Goal: Find specific page/section: Find specific page/section

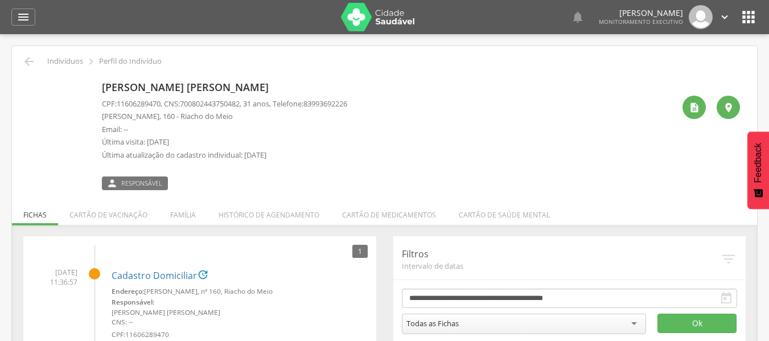
scroll to position [57, 0]
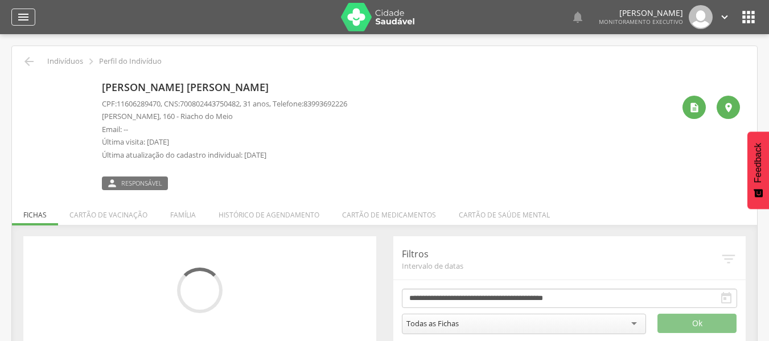
click at [30, 20] on icon "" at bounding box center [23, 17] width 14 height 14
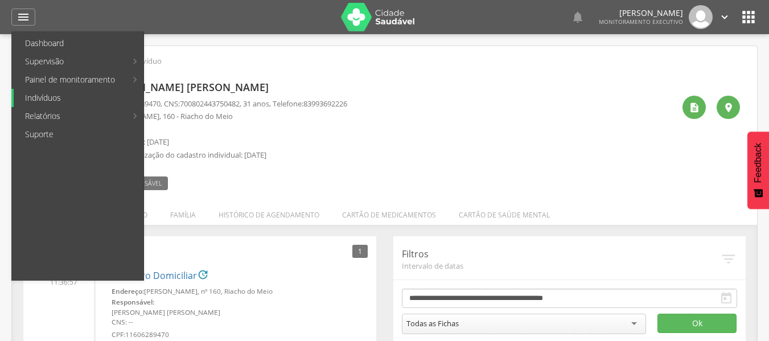
click at [44, 98] on link "Indivíduos" at bounding box center [79, 98] width 130 height 18
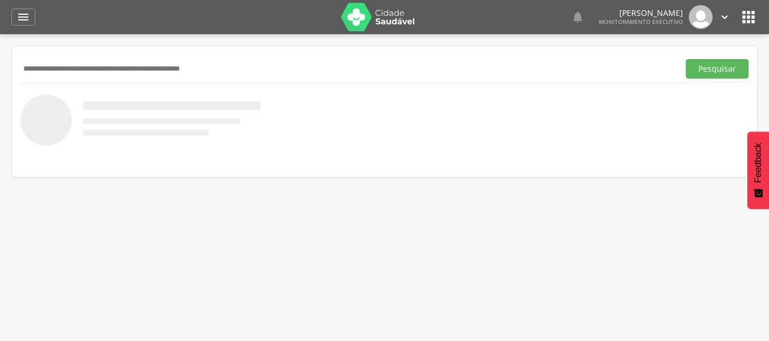
click at [67, 75] on input "text" at bounding box center [347, 68] width 654 height 19
type input "**********"
click at [686, 59] on button "Pesquisar" at bounding box center [717, 68] width 63 height 19
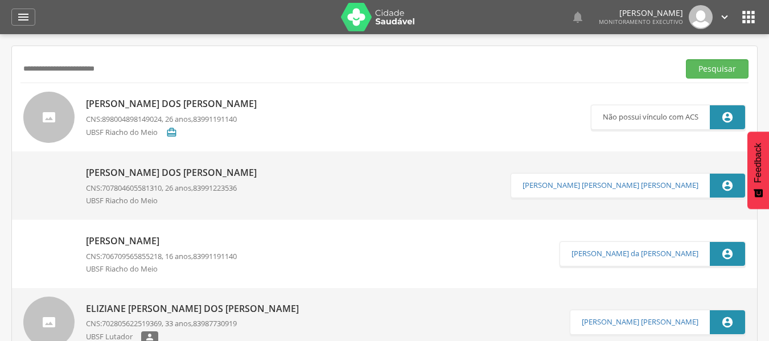
click at [169, 104] on p "[PERSON_NAME] dos [PERSON_NAME]" at bounding box center [174, 103] width 176 height 13
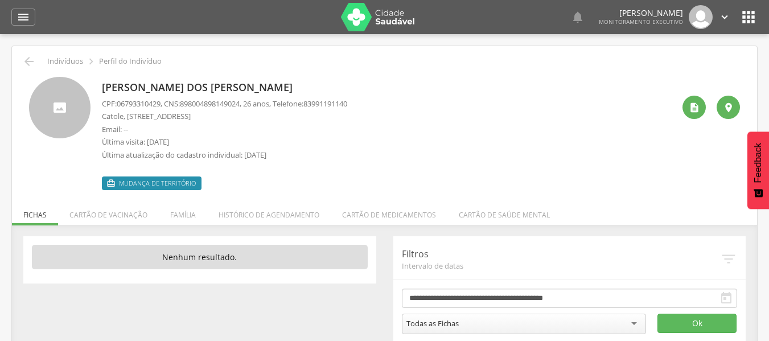
click at [185, 212] on li "Família" at bounding box center [183, 212] width 48 height 27
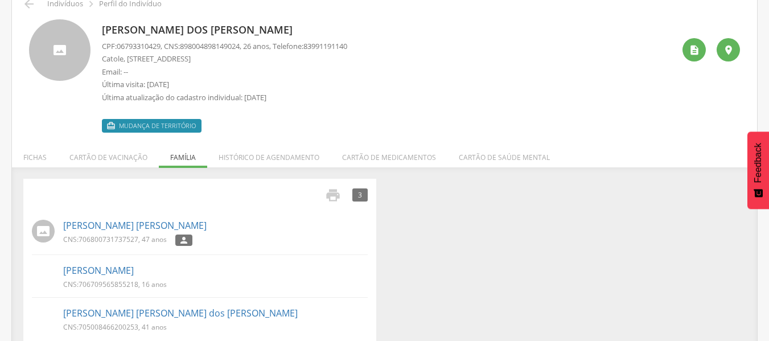
scroll to position [74, 0]
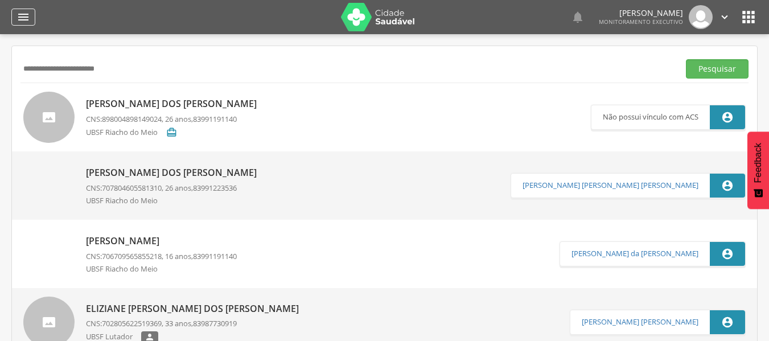
click at [23, 19] on icon "" at bounding box center [23, 17] width 14 height 14
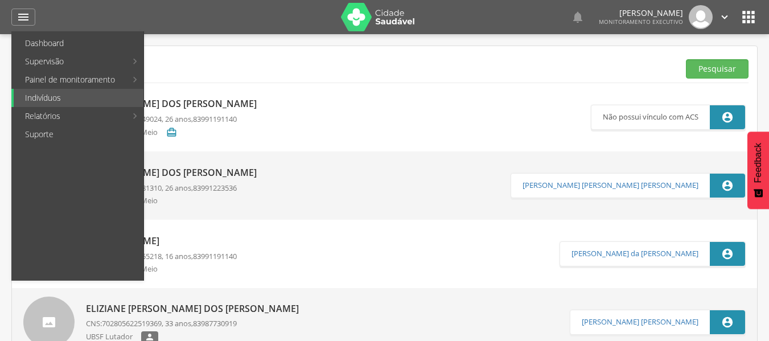
click at [282, 99] on link "[PERSON_NAME] dos [PERSON_NAME] CNS: 898004898149024 , 26 anos, 83991191140 UBS…" at bounding box center [306, 117] width 567 height 51
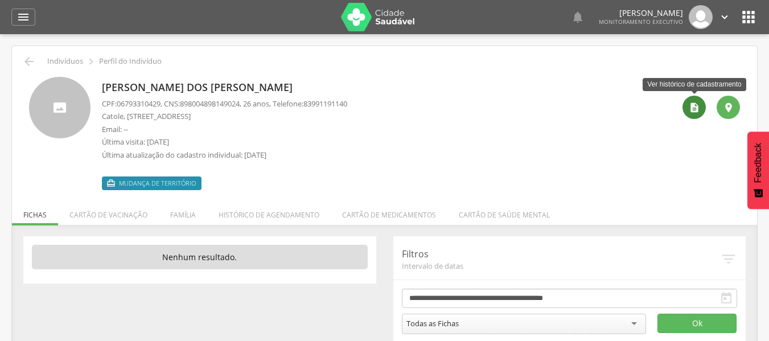
click at [693, 109] on icon "" at bounding box center [693, 107] width 11 height 11
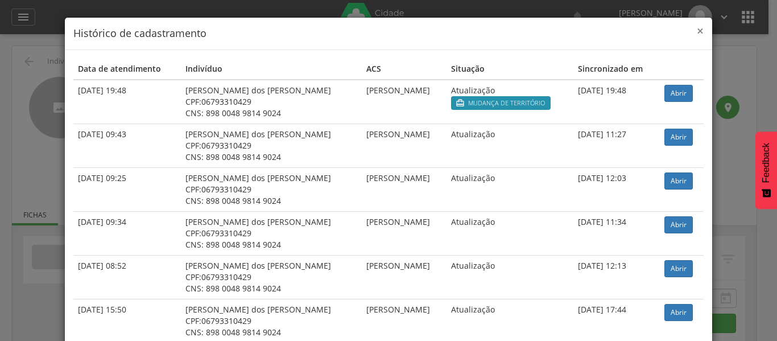
click at [697, 33] on span "×" at bounding box center [700, 31] width 7 height 16
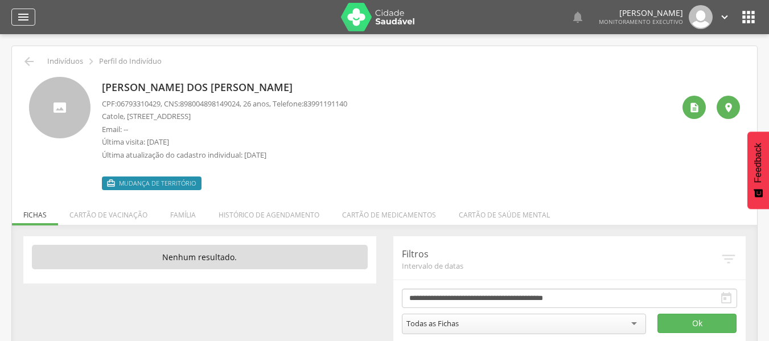
click at [26, 16] on icon "" at bounding box center [23, 17] width 14 height 14
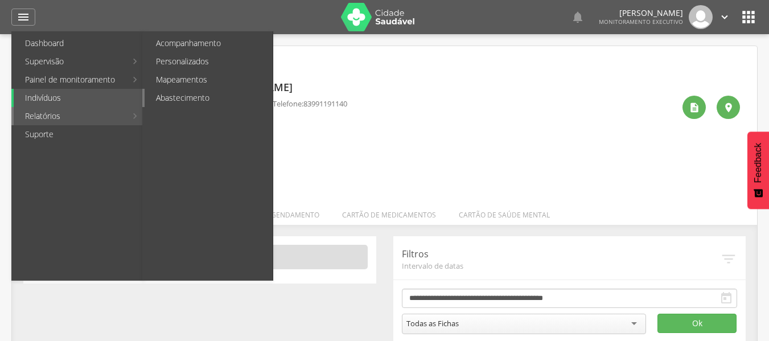
click at [183, 92] on link "Abastecimento" at bounding box center [208, 98] width 128 height 18
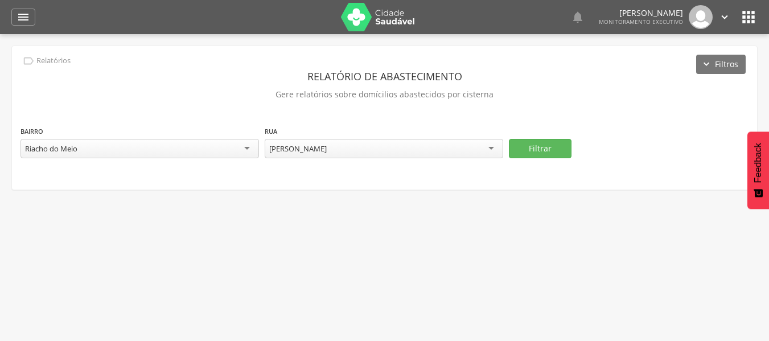
click at [250, 146] on div "Riacho do Meio" at bounding box center [139, 148] width 238 height 19
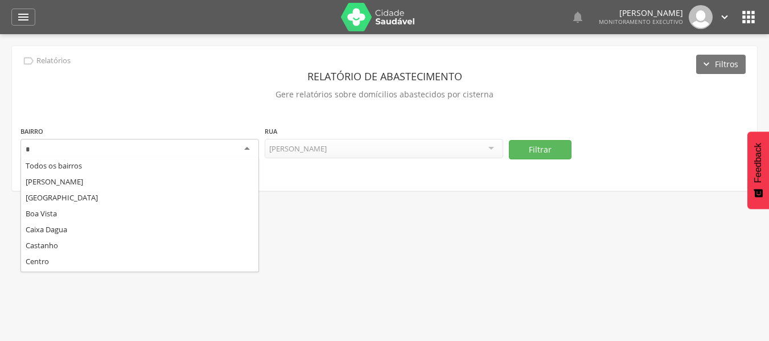
type input "**"
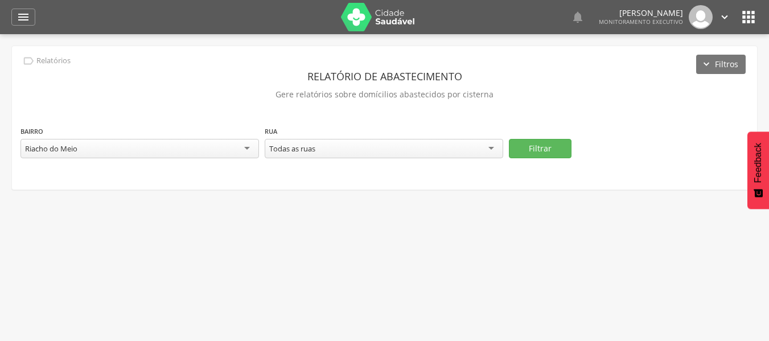
click at [419, 146] on div "Todas as ruas" at bounding box center [384, 148] width 238 height 19
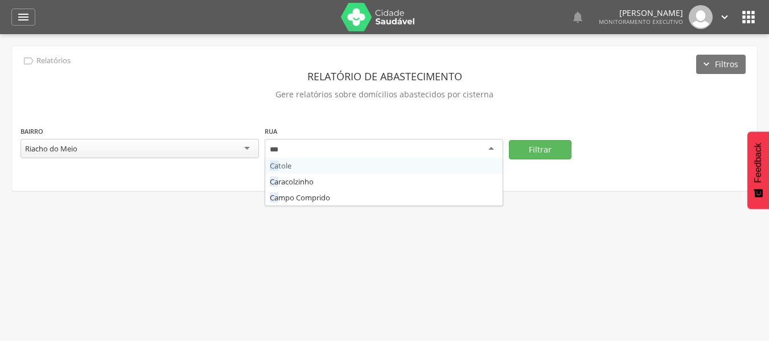
type input "****"
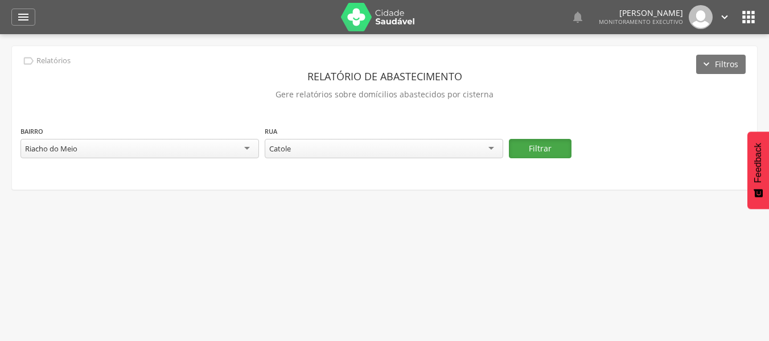
click at [554, 146] on button "Filtrar" at bounding box center [540, 148] width 63 height 19
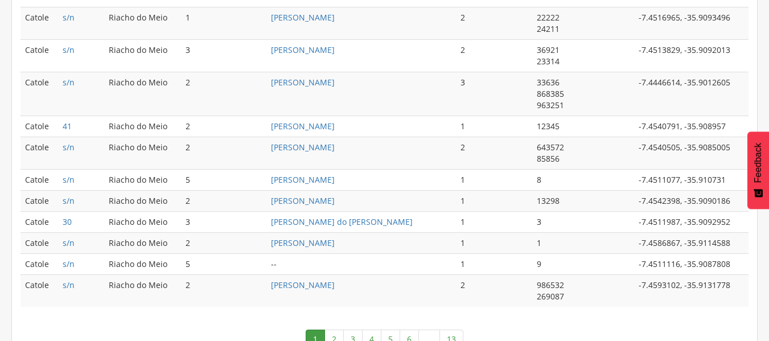
scroll to position [688, 0]
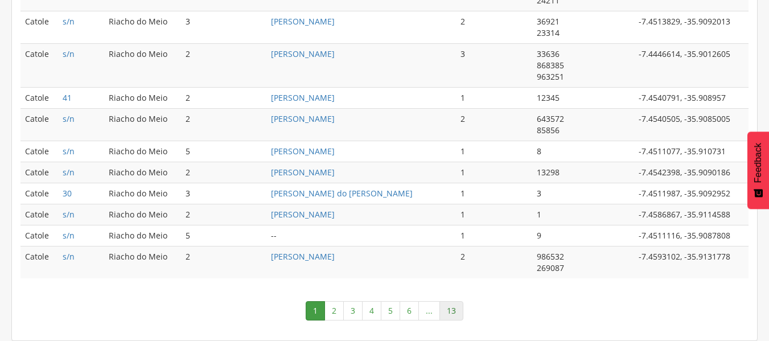
click at [454, 314] on link "13" at bounding box center [451, 310] width 24 height 19
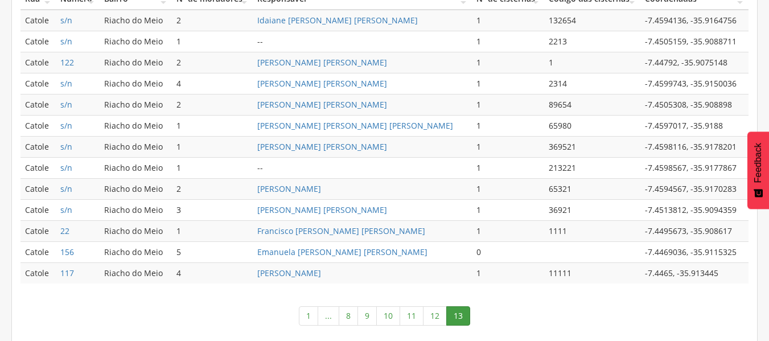
scroll to position [356, 0]
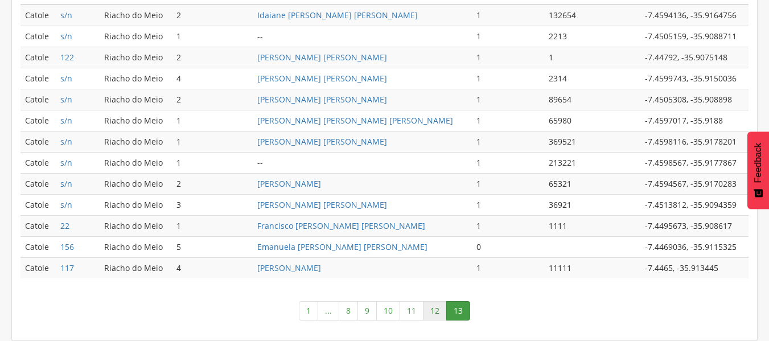
click at [435, 312] on link "12" at bounding box center [435, 310] width 24 height 19
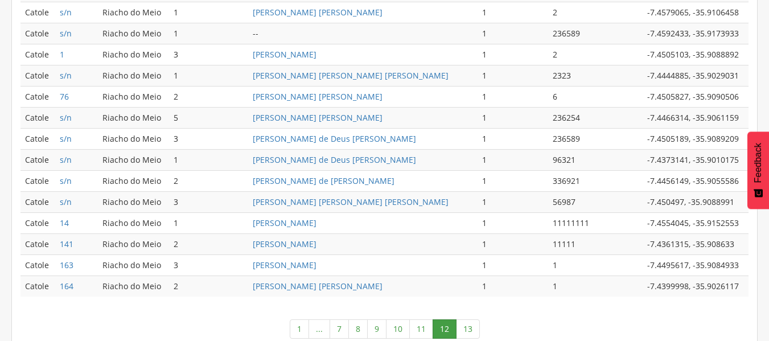
scroll to position [609, 0]
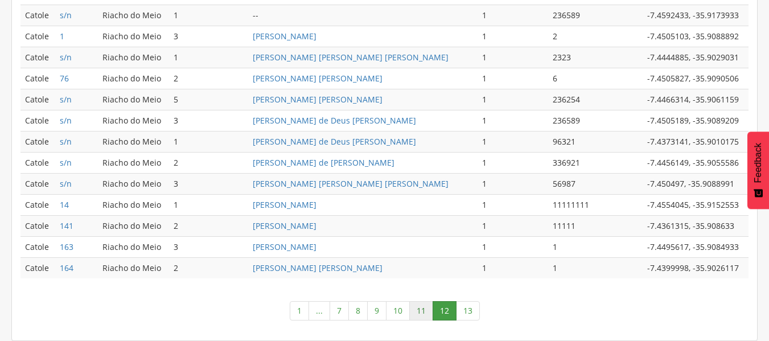
click at [422, 309] on link "11" at bounding box center [421, 310] width 24 height 19
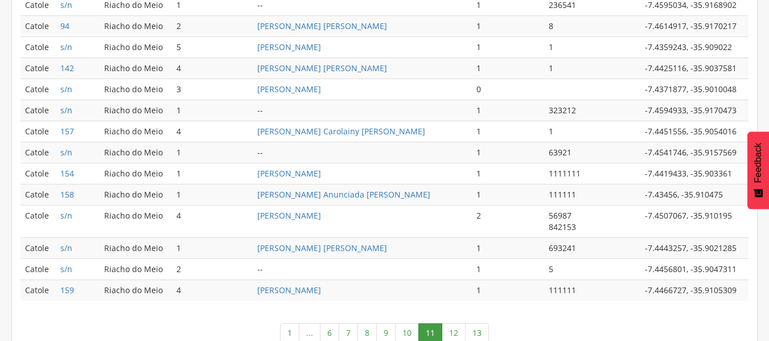
scroll to position [626, 0]
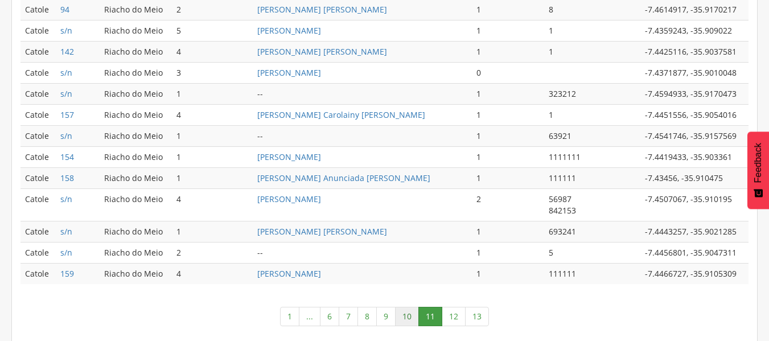
click at [406, 316] on link "10" at bounding box center [407, 316] width 24 height 19
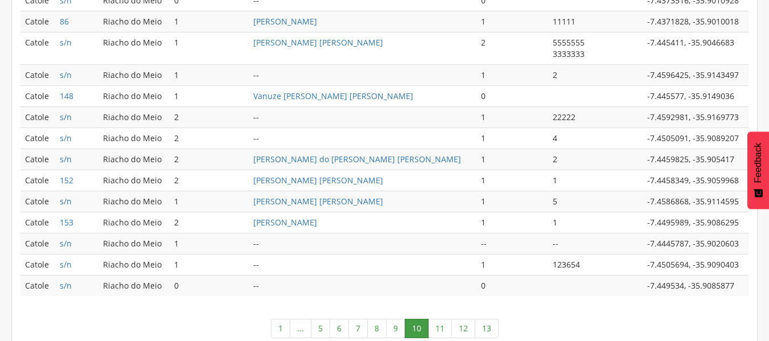
scroll to position [620, 0]
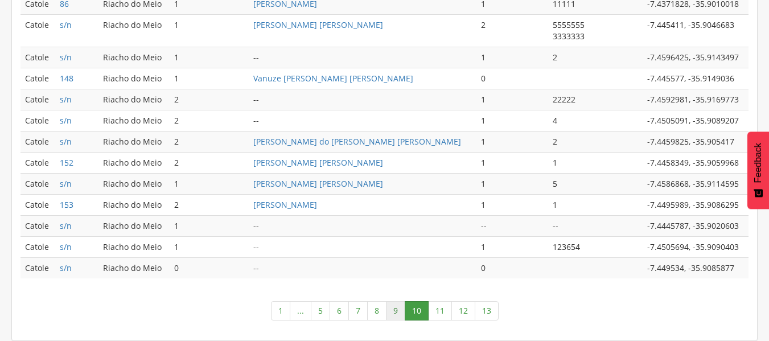
click at [397, 309] on link "9" at bounding box center [395, 310] width 19 height 19
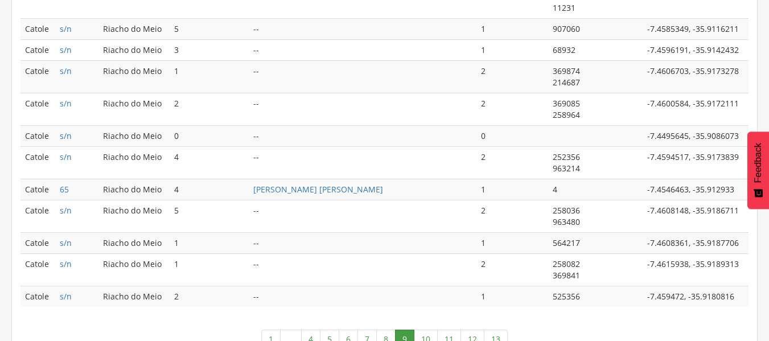
scroll to position [711, 0]
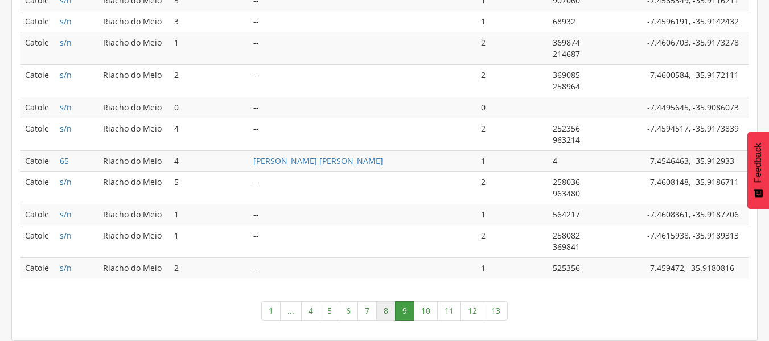
click at [386, 310] on link "8" at bounding box center [385, 310] width 19 height 19
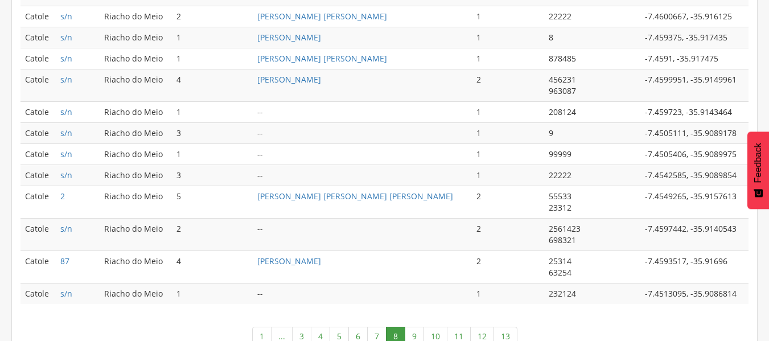
scroll to position [722, 0]
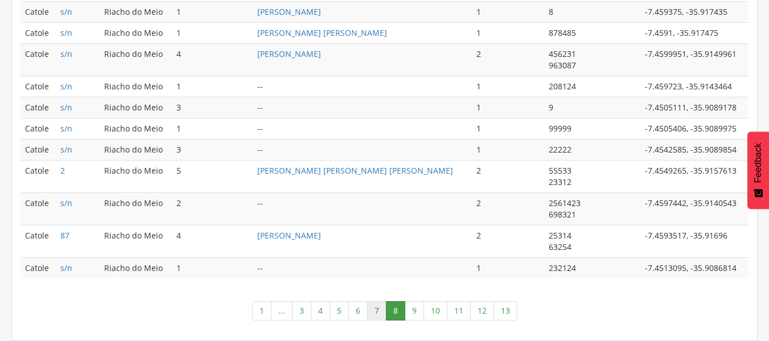
click at [377, 312] on link "7" at bounding box center [376, 310] width 19 height 19
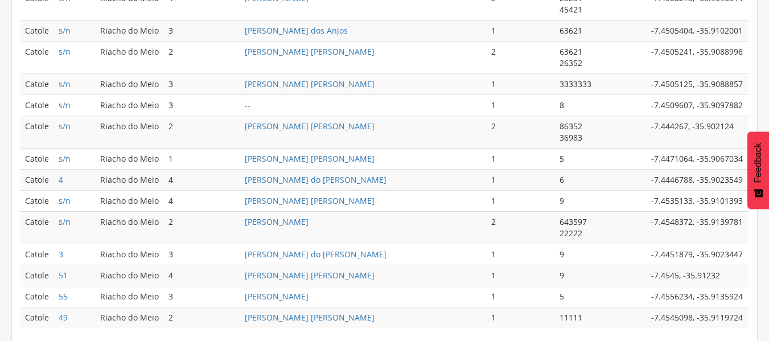
scroll to position [667, 0]
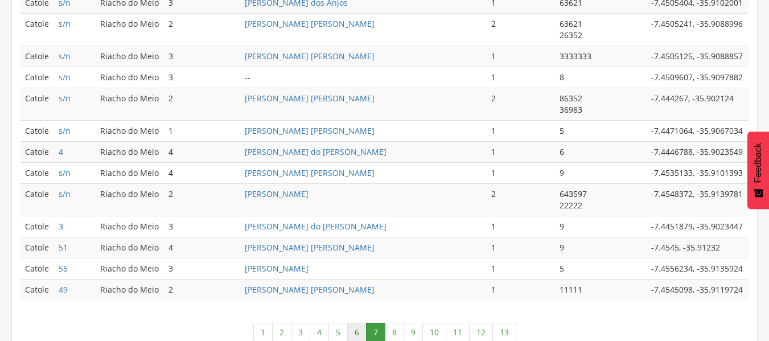
click at [357, 332] on link "6" at bounding box center [356, 332] width 19 height 19
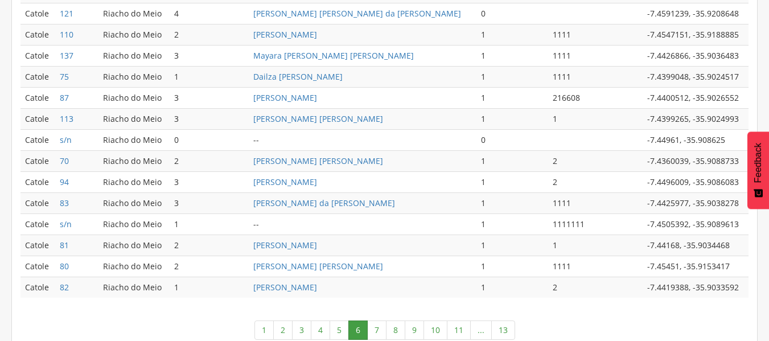
scroll to position [609, 0]
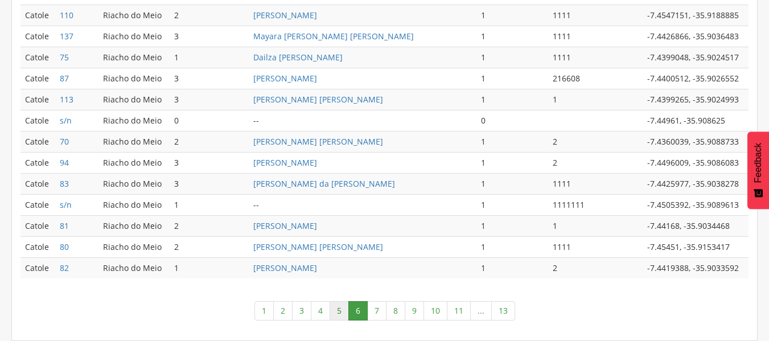
click at [337, 311] on link "5" at bounding box center [338, 310] width 19 height 19
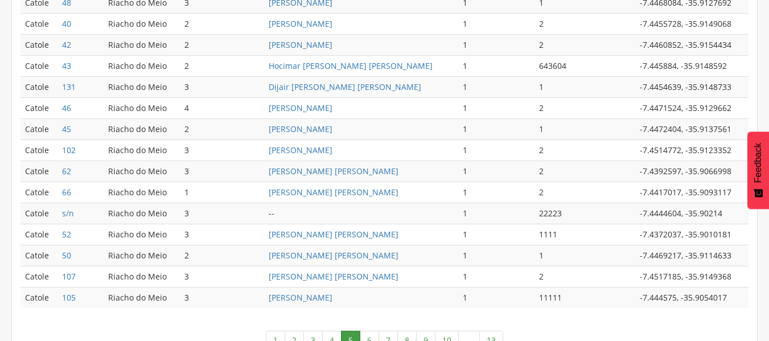
scroll to position [610, 0]
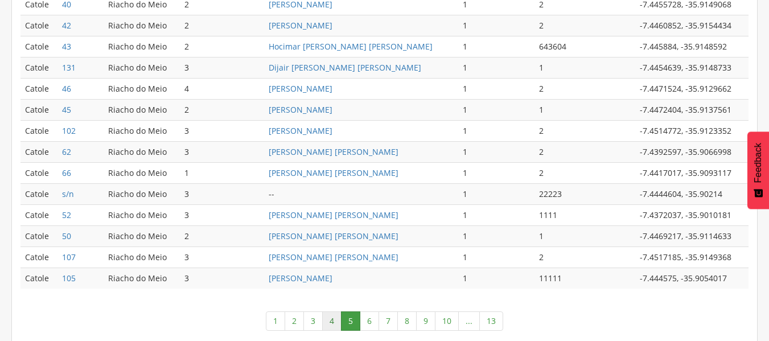
click at [332, 319] on link "4" at bounding box center [331, 320] width 19 height 19
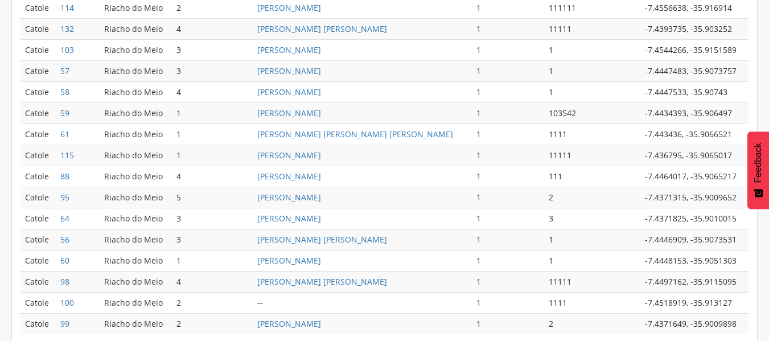
scroll to position [609, 0]
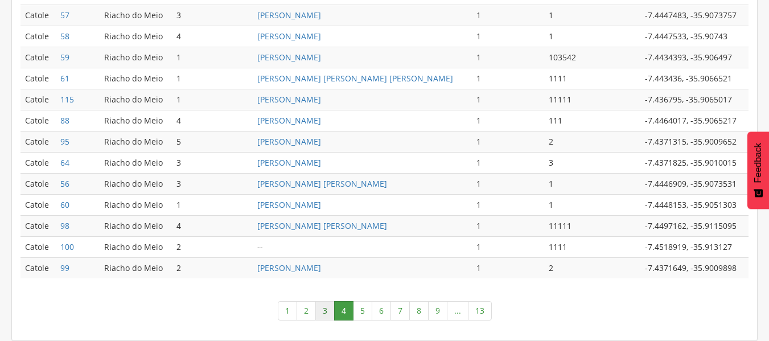
click at [326, 311] on link "3" at bounding box center [324, 310] width 19 height 19
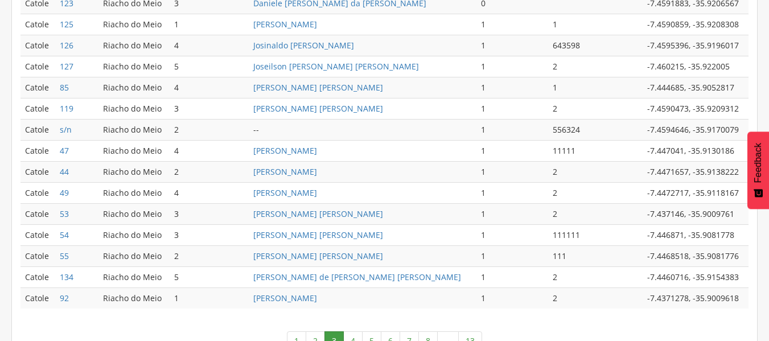
scroll to position [610, 0]
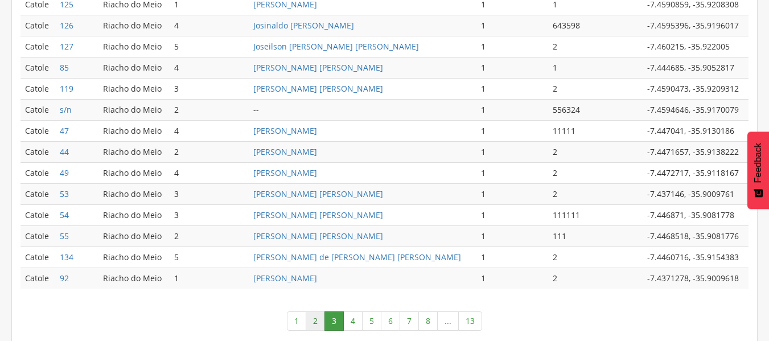
click at [315, 318] on link "2" at bounding box center [314, 320] width 19 height 19
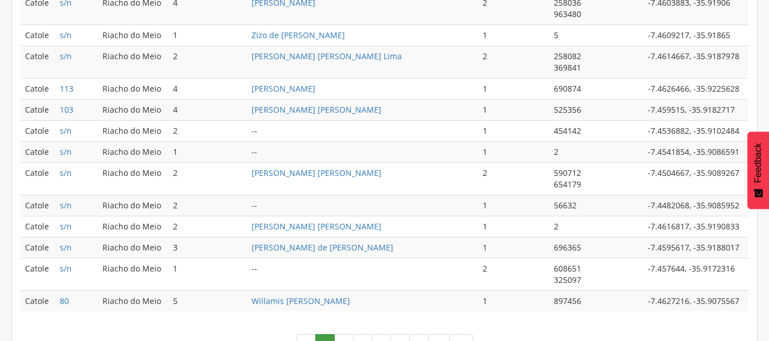
scroll to position [700, 0]
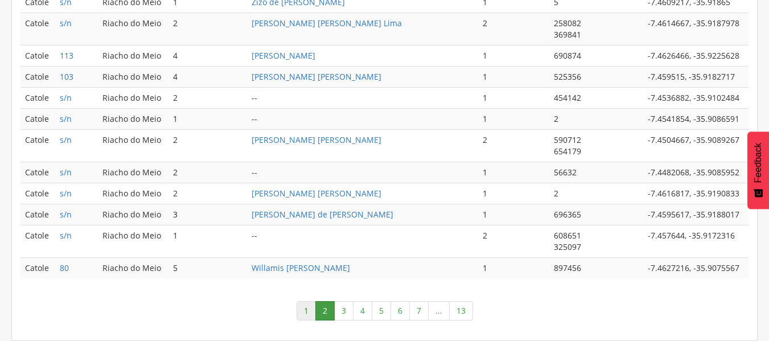
click at [306, 311] on link "1" at bounding box center [305, 310] width 19 height 19
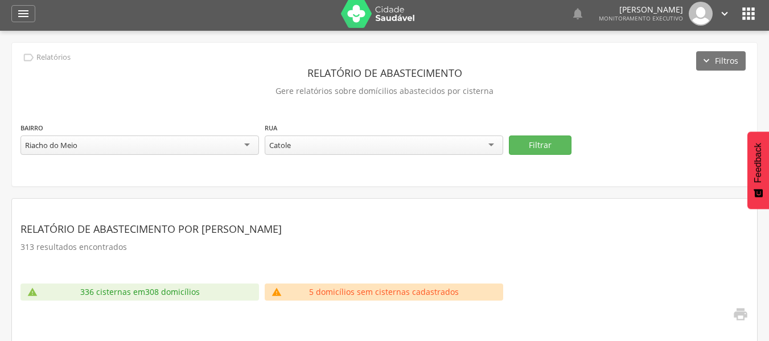
scroll to position [0, 0]
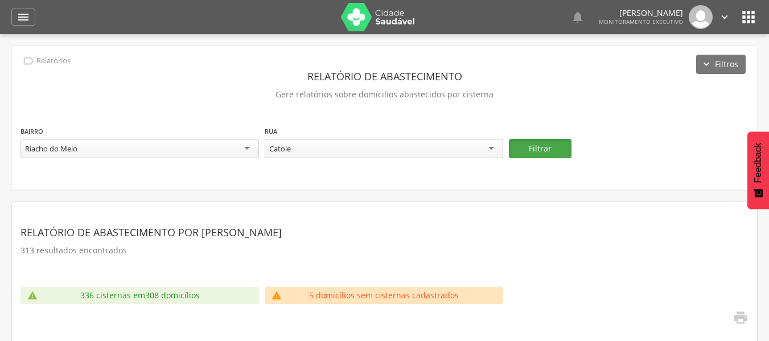
click at [545, 153] on button "Filtrar" at bounding box center [540, 148] width 63 height 19
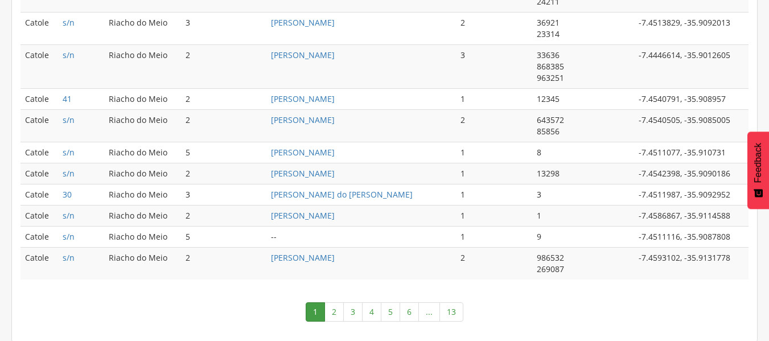
scroll to position [688, 0]
click at [332, 314] on link "2" at bounding box center [333, 310] width 19 height 19
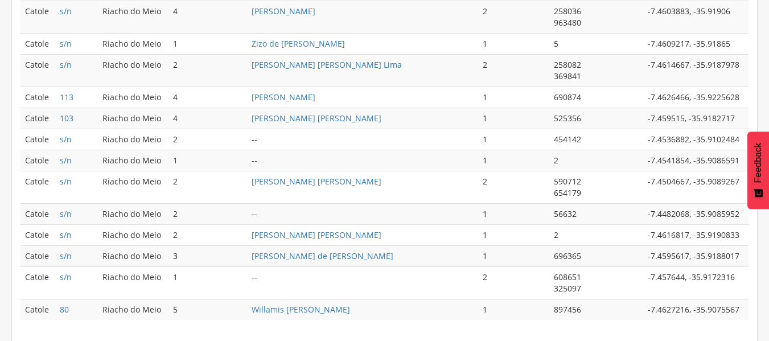
scroll to position [683, 0]
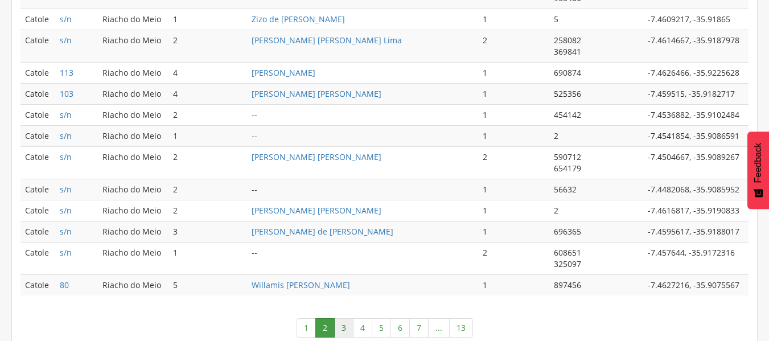
click at [340, 330] on link "3" at bounding box center [343, 327] width 19 height 19
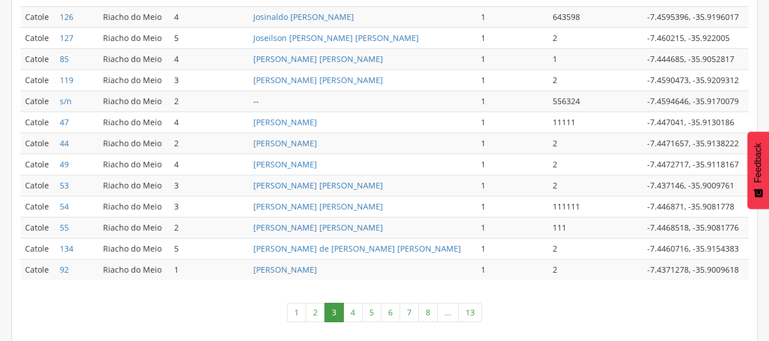
scroll to position [620, 0]
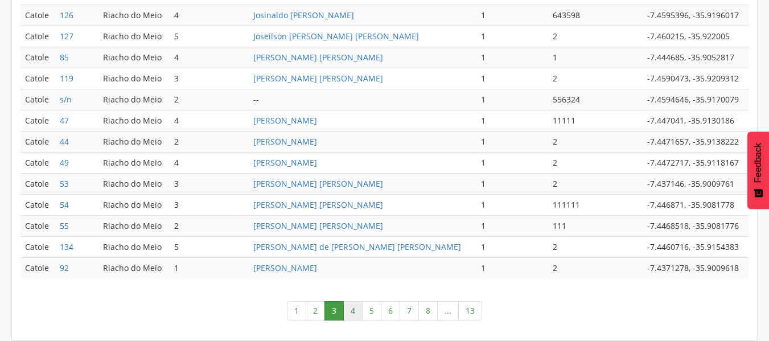
click at [348, 312] on link "4" at bounding box center [352, 310] width 19 height 19
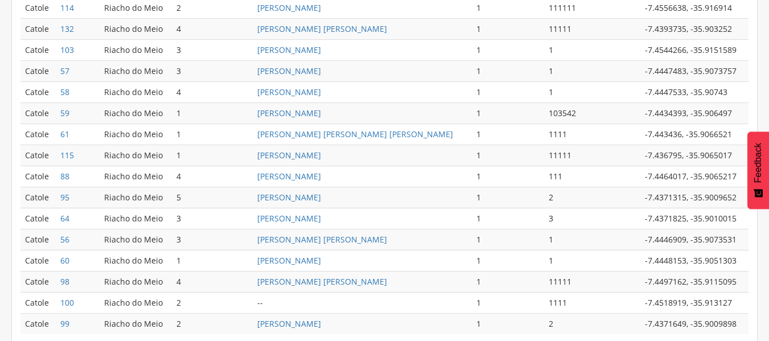
scroll to position [609, 0]
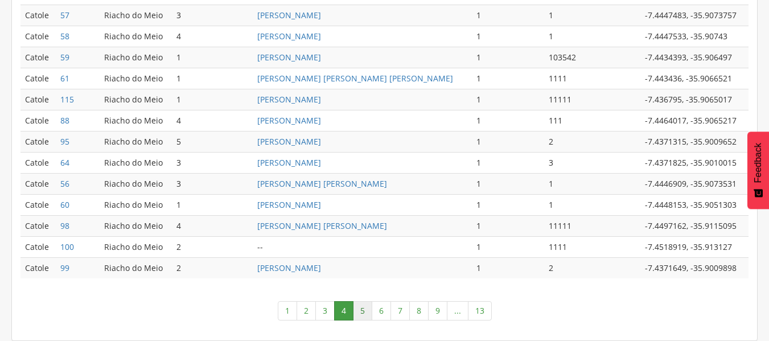
click at [358, 313] on link "5" at bounding box center [362, 310] width 19 height 19
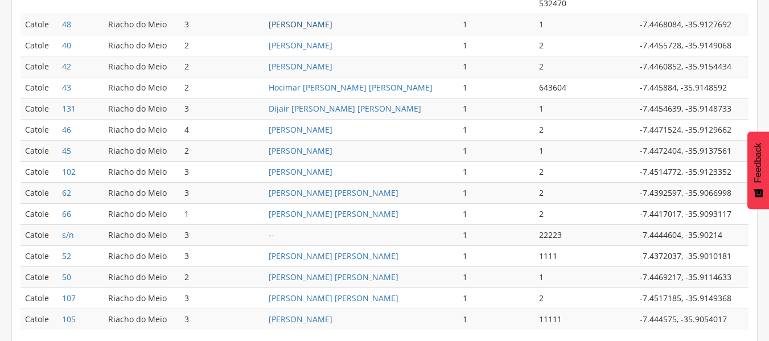
scroll to position [620, 0]
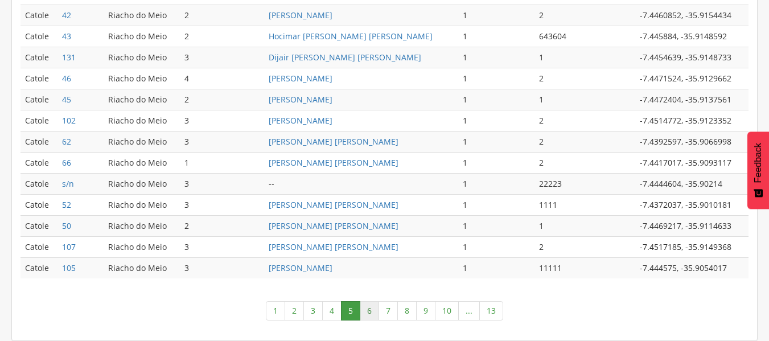
click at [373, 313] on link "6" at bounding box center [369, 310] width 19 height 19
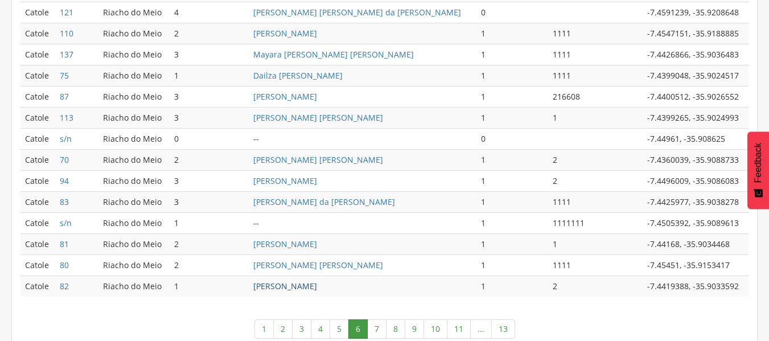
scroll to position [609, 0]
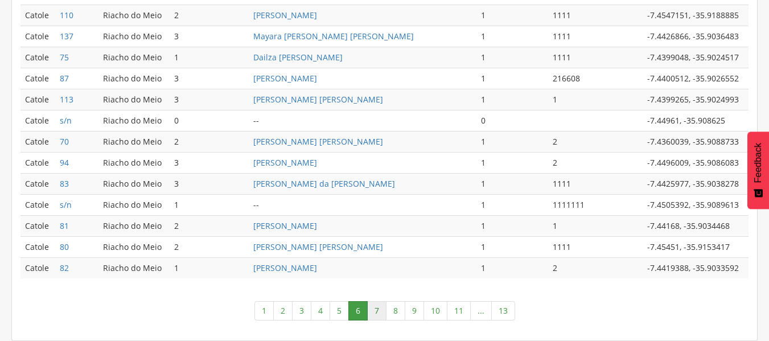
click at [375, 305] on link "7" at bounding box center [376, 310] width 19 height 19
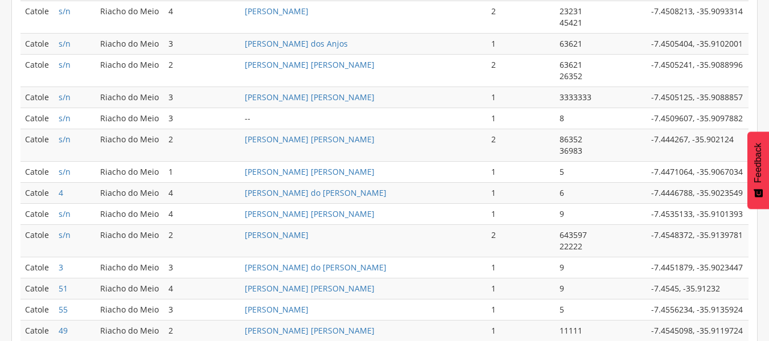
scroll to position [683, 0]
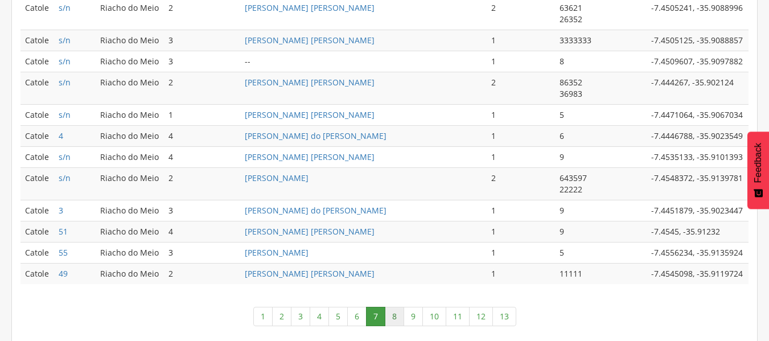
click at [395, 314] on link "8" at bounding box center [394, 316] width 19 height 19
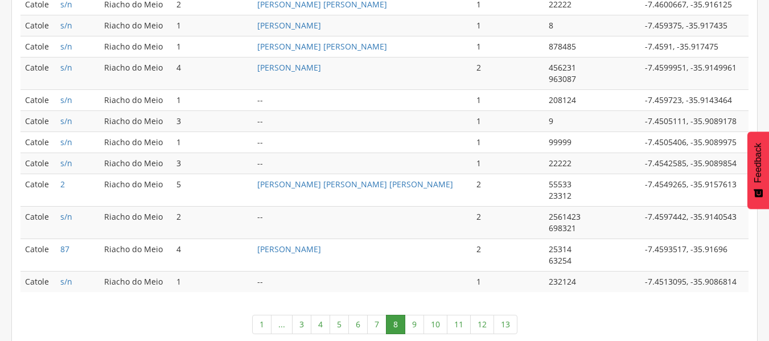
scroll to position [722, 0]
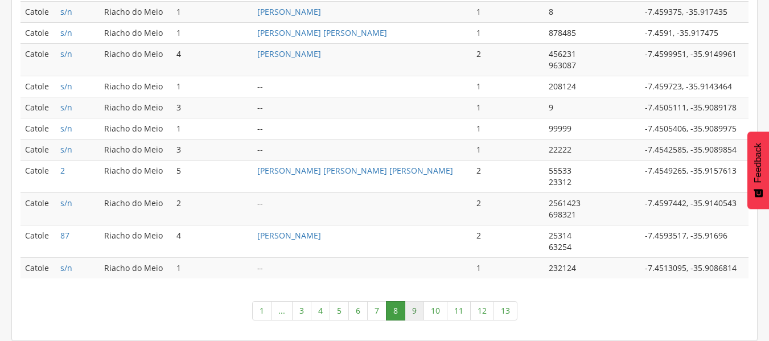
click at [417, 309] on link "9" at bounding box center [413, 310] width 19 height 19
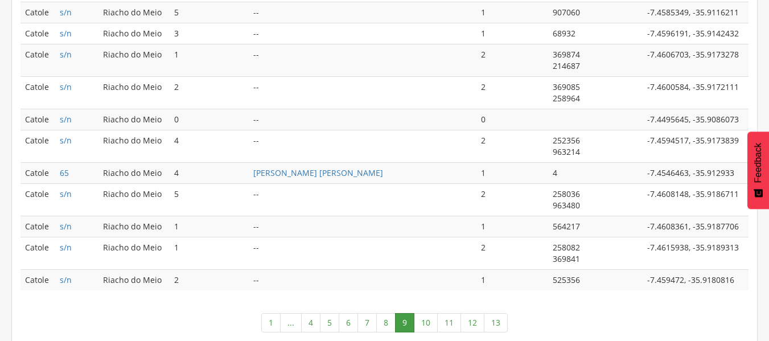
scroll to position [711, 0]
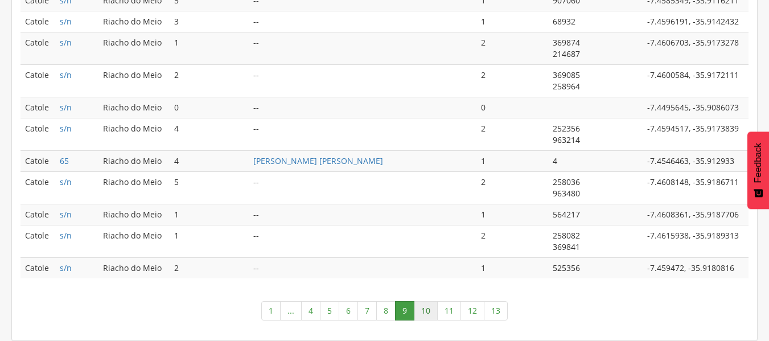
click at [426, 311] on link "10" at bounding box center [426, 310] width 24 height 19
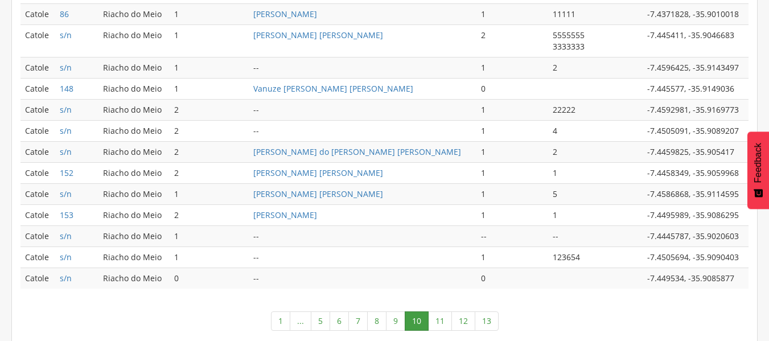
scroll to position [620, 0]
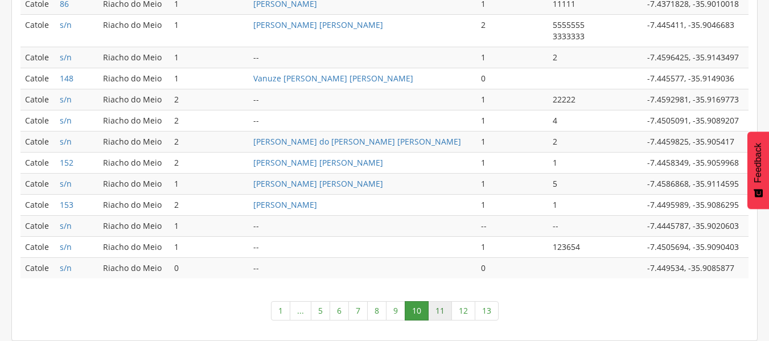
click at [441, 310] on link "11" at bounding box center [440, 310] width 24 height 19
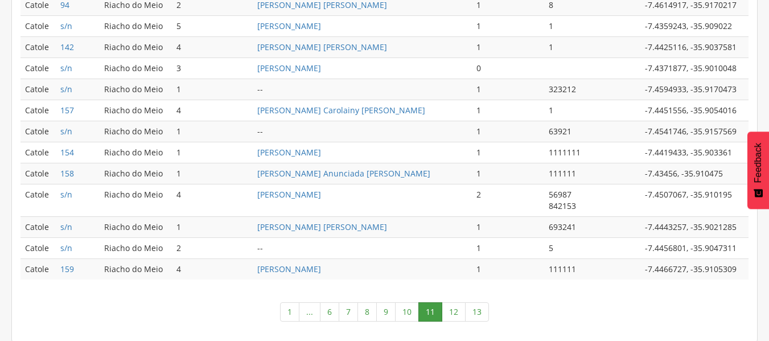
scroll to position [631, 0]
click at [456, 313] on link "12" at bounding box center [453, 310] width 24 height 19
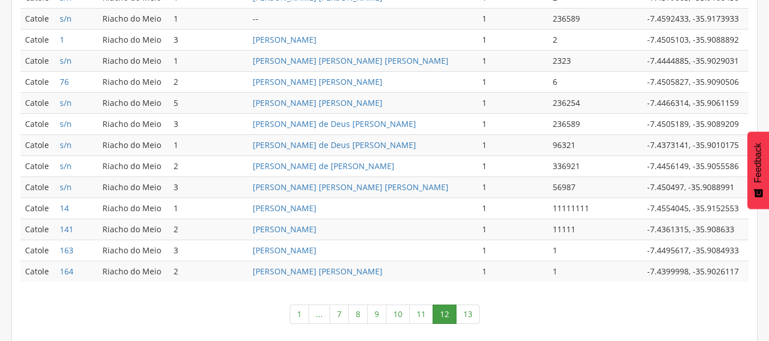
scroll to position [609, 0]
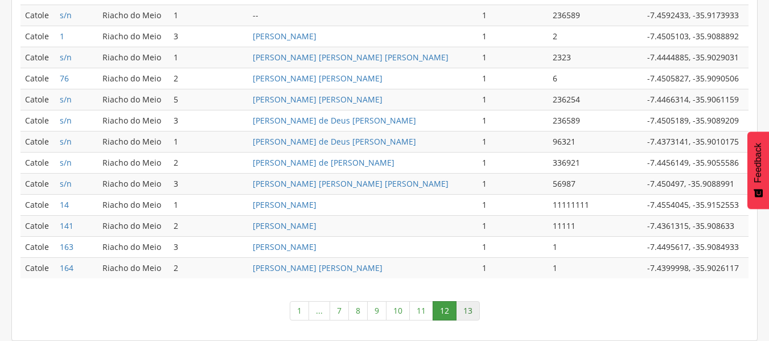
click at [464, 307] on link "13" at bounding box center [468, 310] width 24 height 19
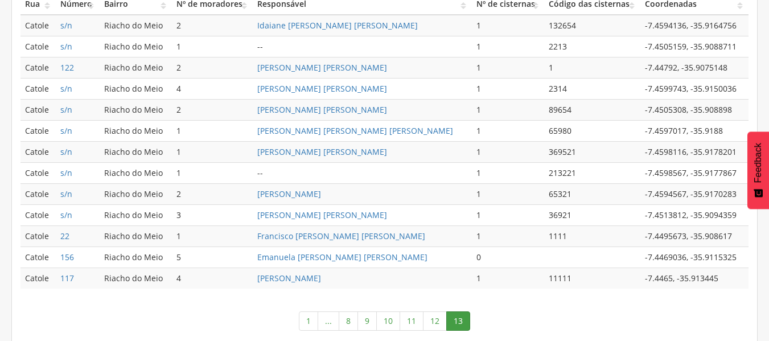
scroll to position [356, 0]
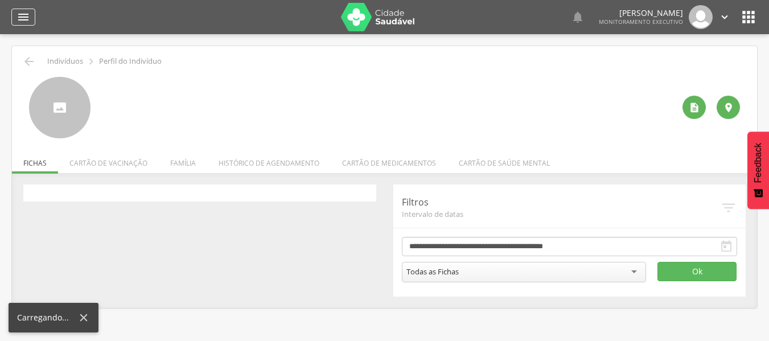
click at [19, 19] on icon "" at bounding box center [23, 17] width 14 height 14
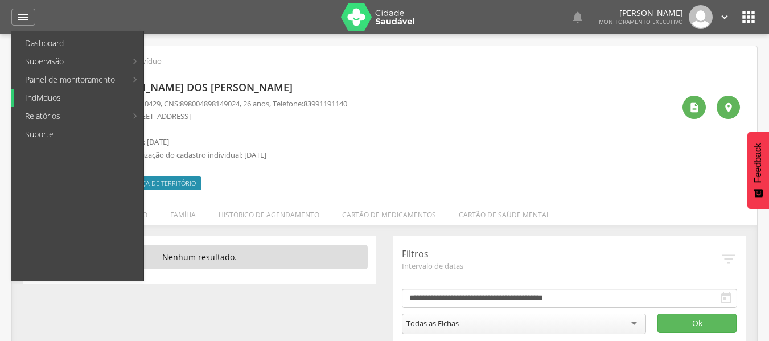
click at [39, 100] on link "Indivíduos" at bounding box center [79, 98] width 130 height 18
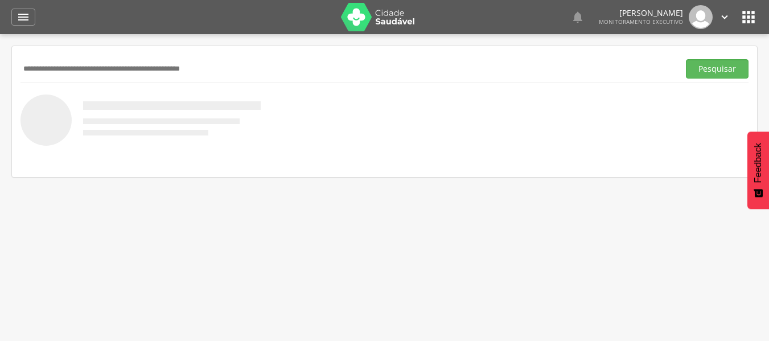
click at [72, 72] on input "text" at bounding box center [347, 68] width 654 height 19
type input "**********"
click at [686, 59] on button "Pesquisar" at bounding box center [717, 68] width 63 height 19
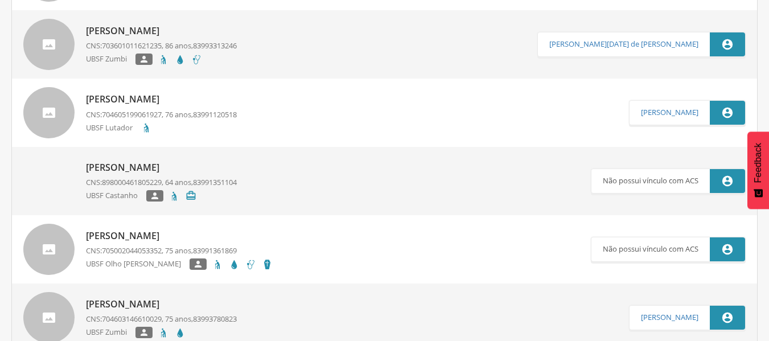
scroll to position [569, 0]
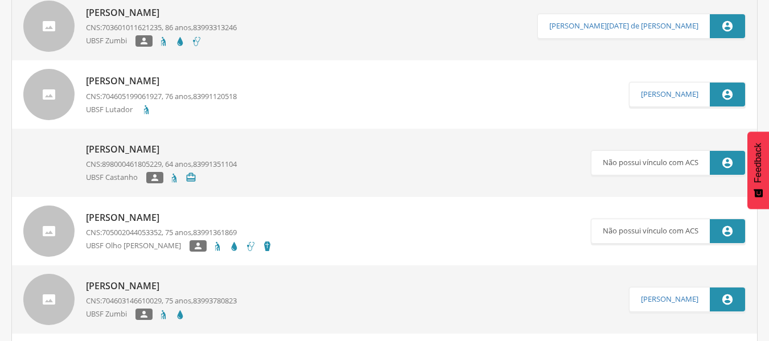
click at [161, 217] on p "[PERSON_NAME]" at bounding box center [179, 217] width 187 height 13
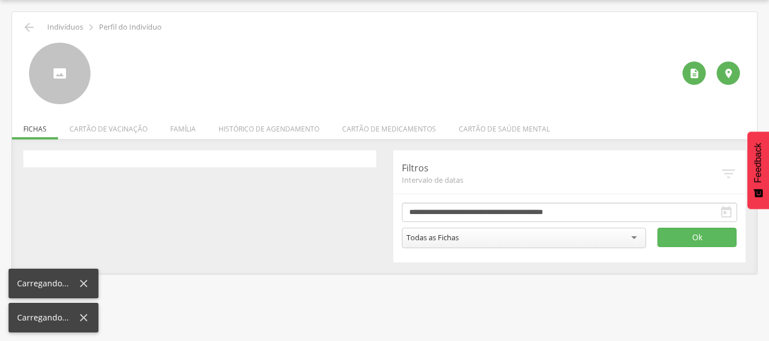
scroll to position [34, 0]
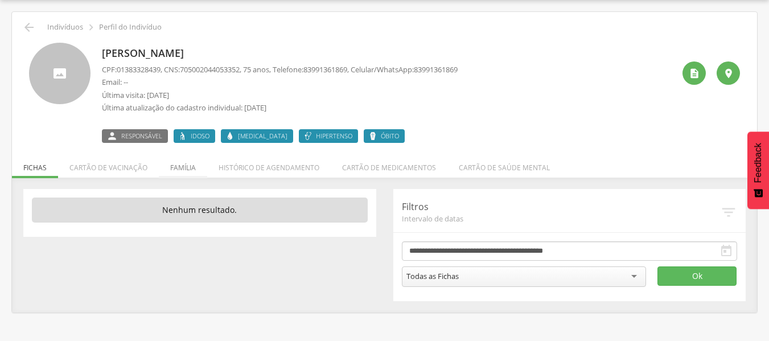
click at [176, 169] on li "Família" at bounding box center [183, 164] width 48 height 27
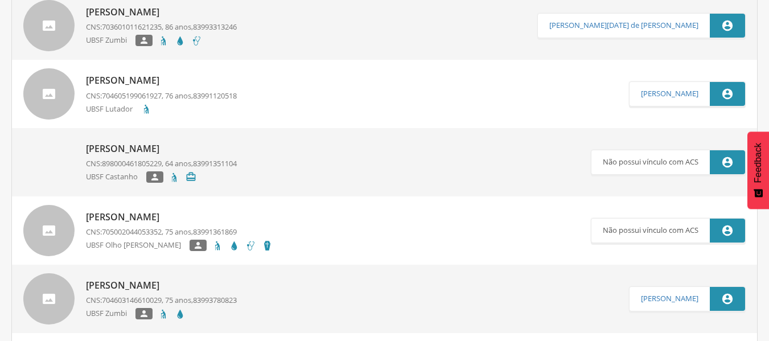
scroll to position [603, 0]
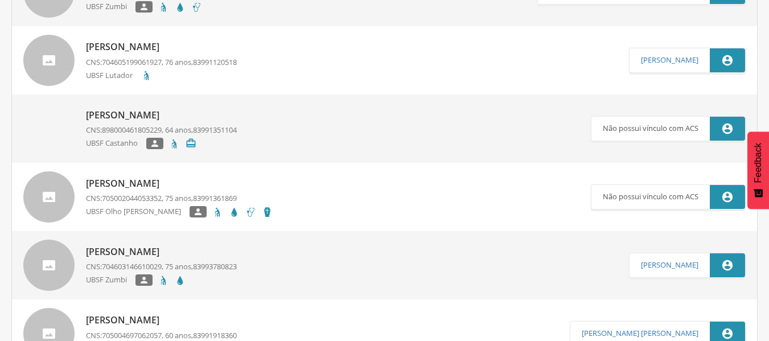
click at [163, 185] on p "[PERSON_NAME]" at bounding box center [179, 183] width 187 height 13
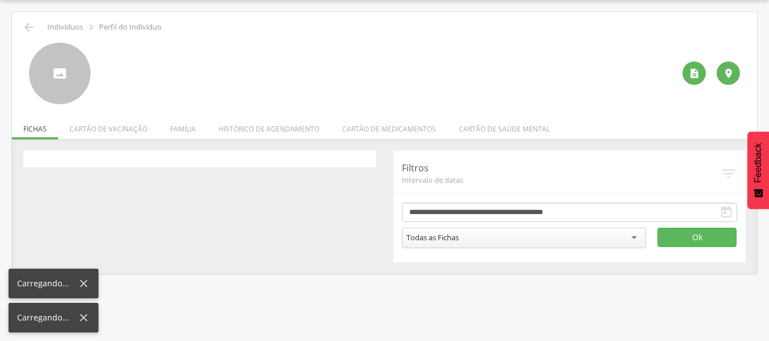
scroll to position [34, 0]
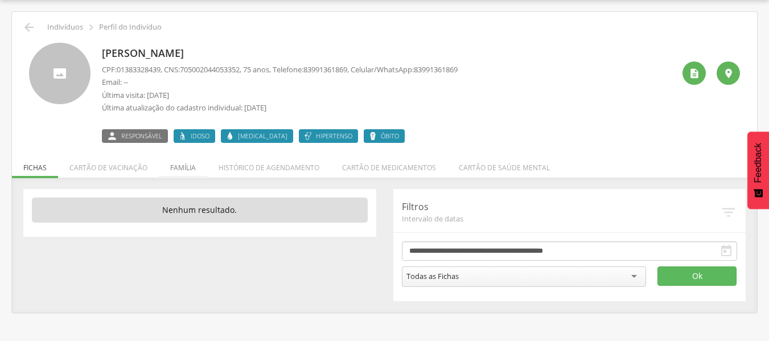
click at [188, 169] on li "Família" at bounding box center [183, 164] width 48 height 27
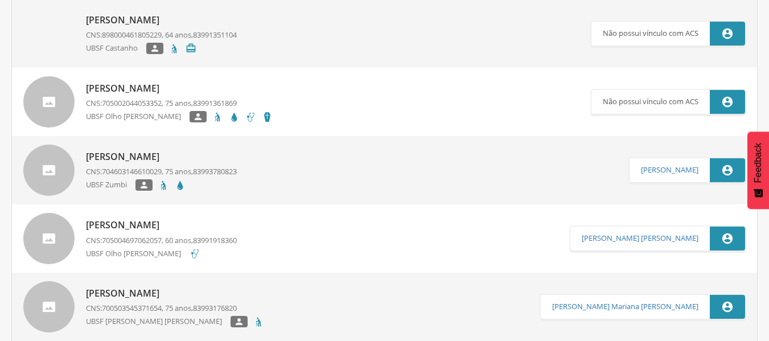
scroll to position [717, 0]
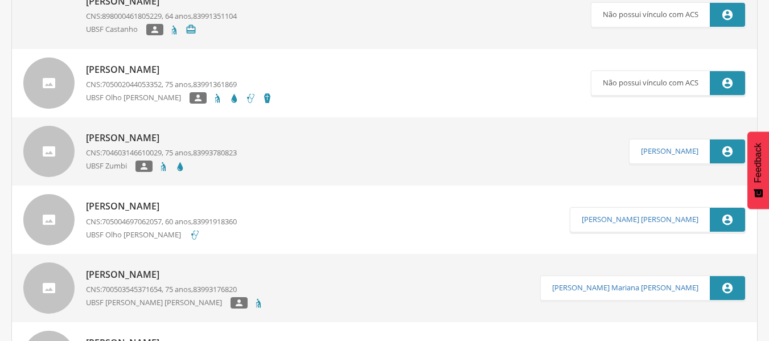
click at [151, 200] on p "[PERSON_NAME]" at bounding box center [161, 206] width 151 height 13
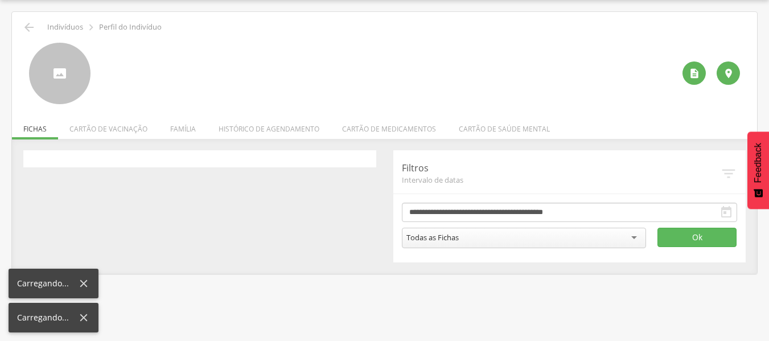
scroll to position [34, 0]
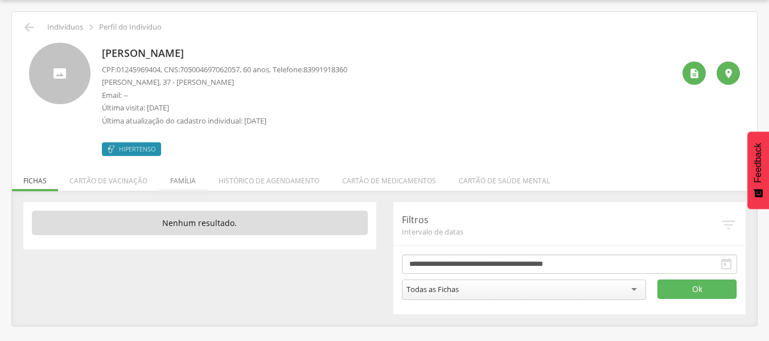
click at [189, 180] on li "Família" at bounding box center [183, 177] width 48 height 27
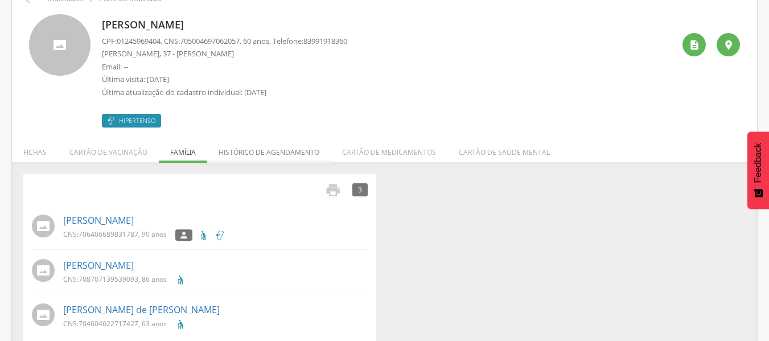
scroll to position [77, 0]
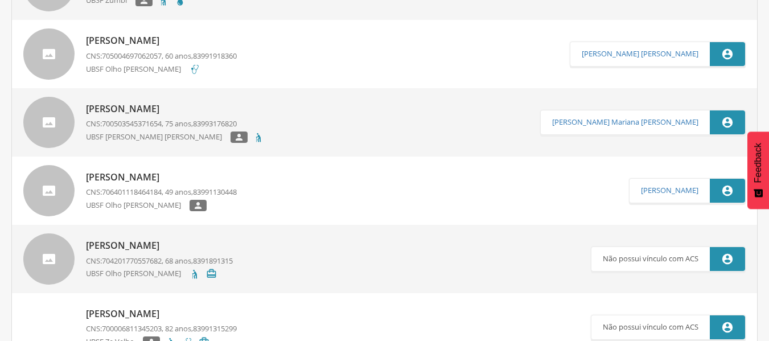
scroll to position [913, 0]
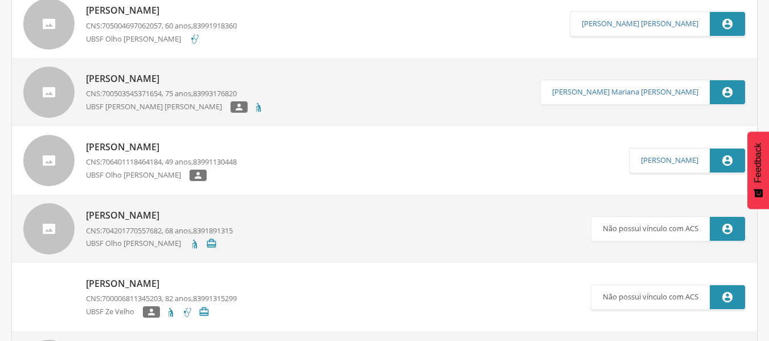
click at [156, 152] on p "[PERSON_NAME]" at bounding box center [161, 147] width 151 height 13
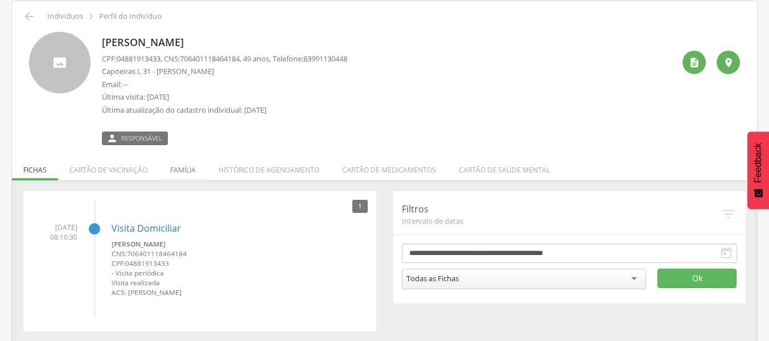
scroll to position [47, 0]
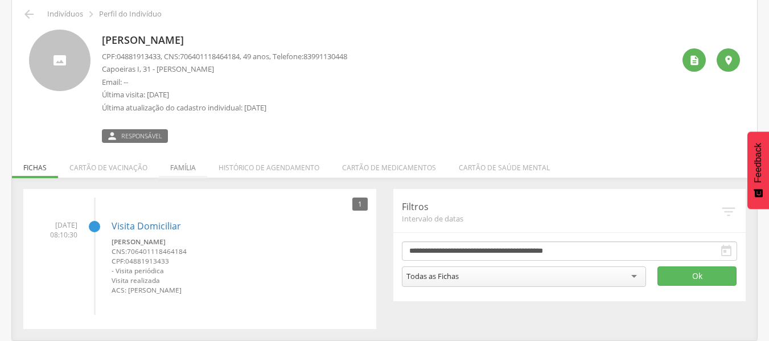
click at [184, 163] on li "Família" at bounding box center [183, 164] width 48 height 27
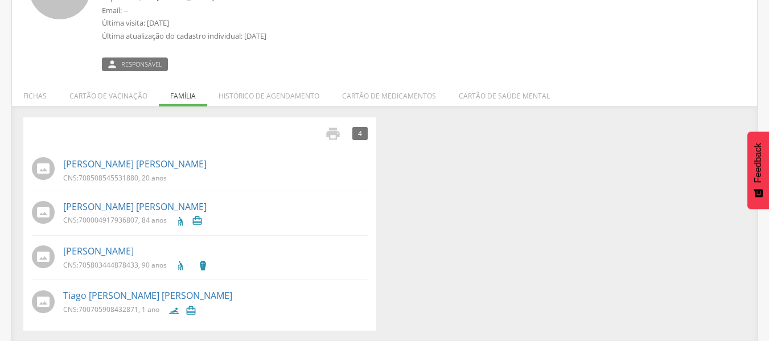
scroll to position [121, 0]
